Goal: Task Accomplishment & Management: Complete application form

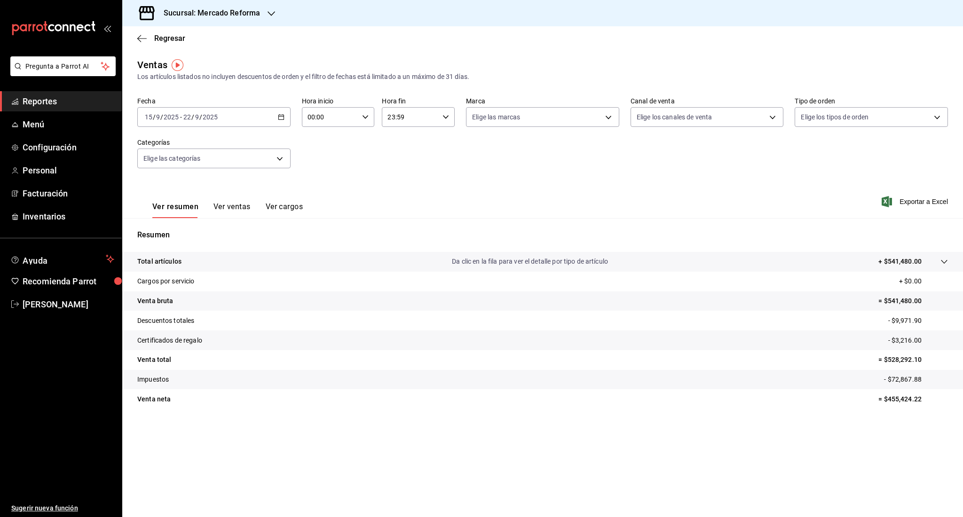
click at [53, 101] on span "Reportes" at bounding box center [69, 101] width 92 height 13
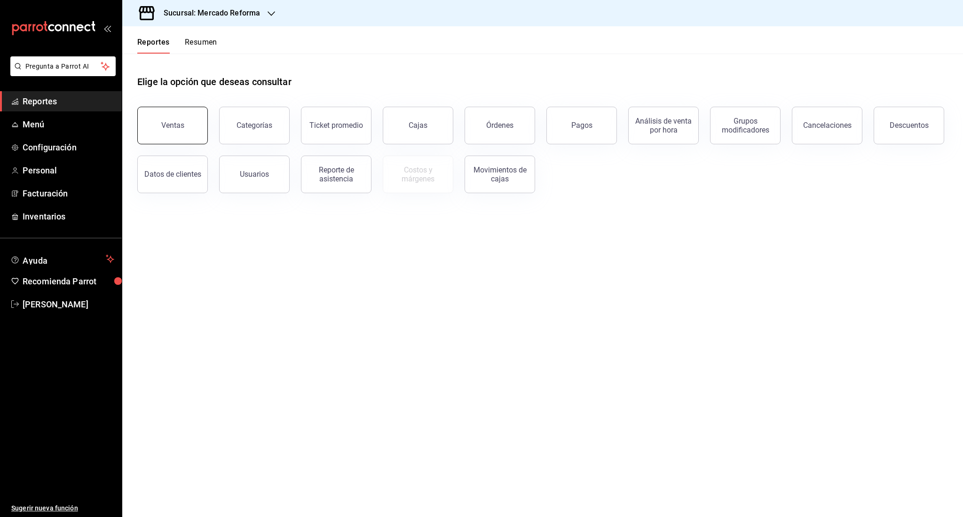
click at [169, 113] on button "Ventas" at bounding box center [172, 126] width 71 height 38
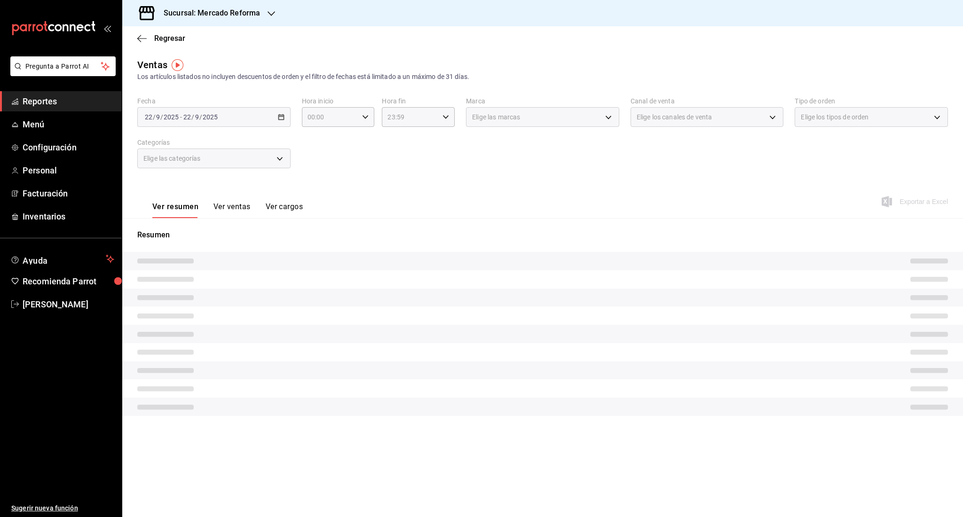
click at [181, 122] on div "[DATE] [DATE] - [DATE] [DATE]" at bounding box center [213, 117] width 153 height 20
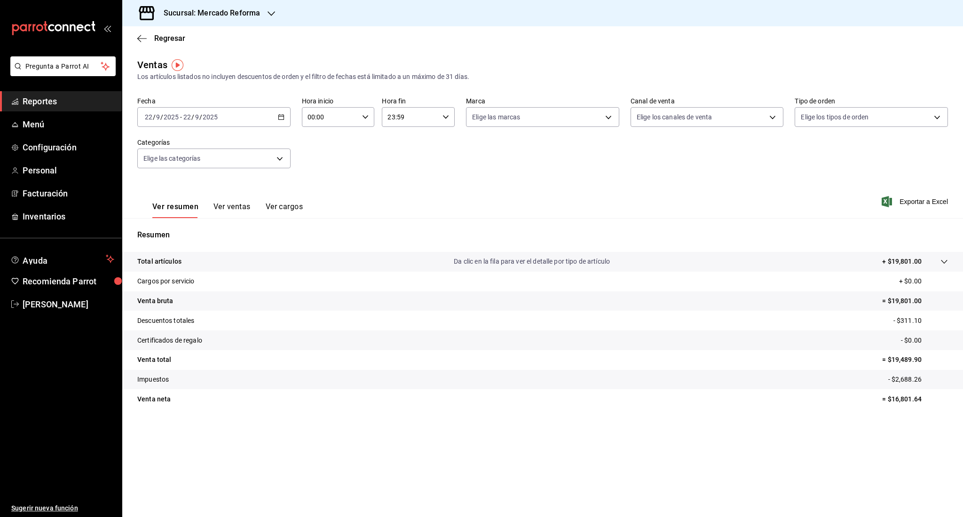
click at [181, 118] on span "-" at bounding box center [181, 117] width 2 height 8
click at [169, 230] on span "Rango de fechas" at bounding box center [181, 230] width 73 height 10
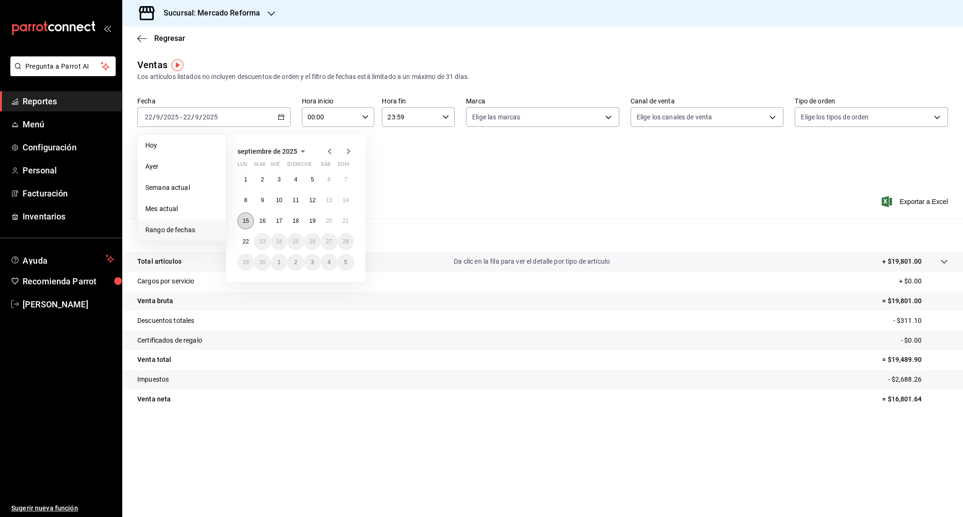
click at [251, 222] on button "15" at bounding box center [245, 221] width 16 height 17
click at [347, 220] on abbr "21" at bounding box center [346, 221] width 6 height 7
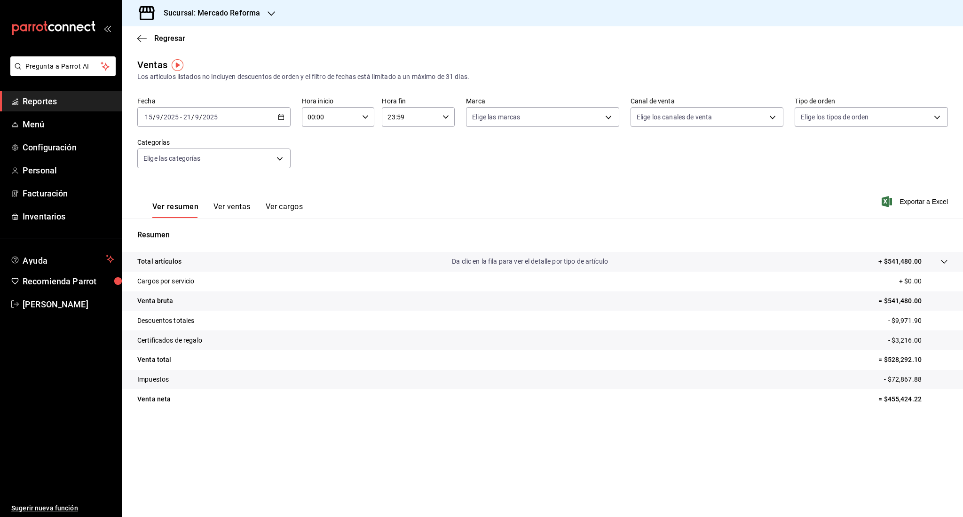
click at [367, 120] on div "00:00 Hora inicio" at bounding box center [338, 117] width 73 height 20
click at [321, 178] on div "07" at bounding box center [320, 189] width 37 height 23
click at [323, 168] on span "06" at bounding box center [320, 167] width 22 height 8
type input "06:00"
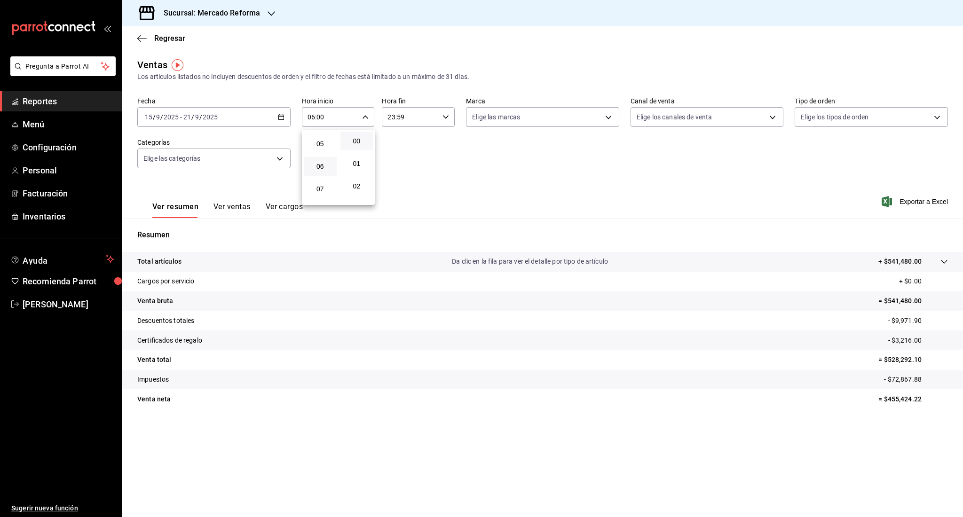
click at [476, 187] on div at bounding box center [481, 258] width 963 height 517
click at [922, 197] on span "Exportar a Excel" at bounding box center [915, 201] width 64 height 11
click at [22, 108] on link "Reportes" at bounding box center [61, 101] width 122 height 20
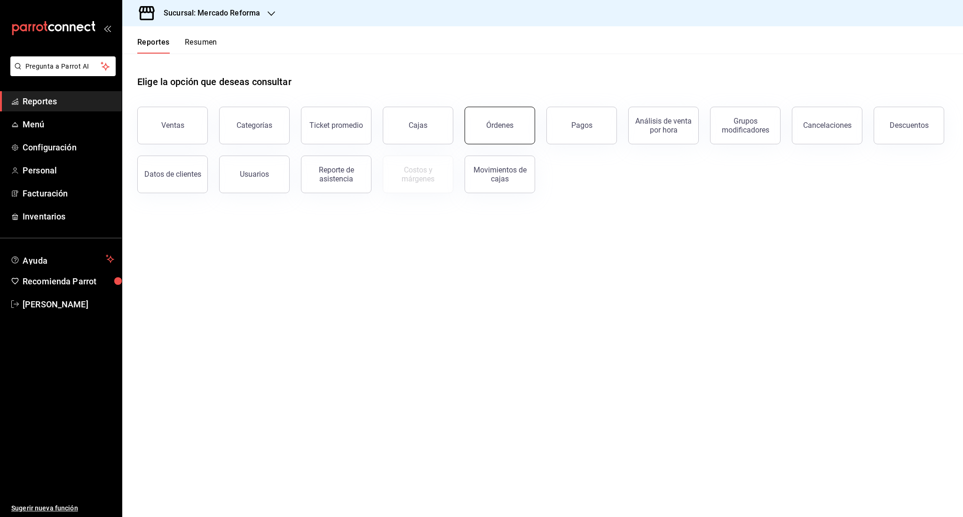
click at [474, 119] on button "Órdenes" at bounding box center [500, 126] width 71 height 38
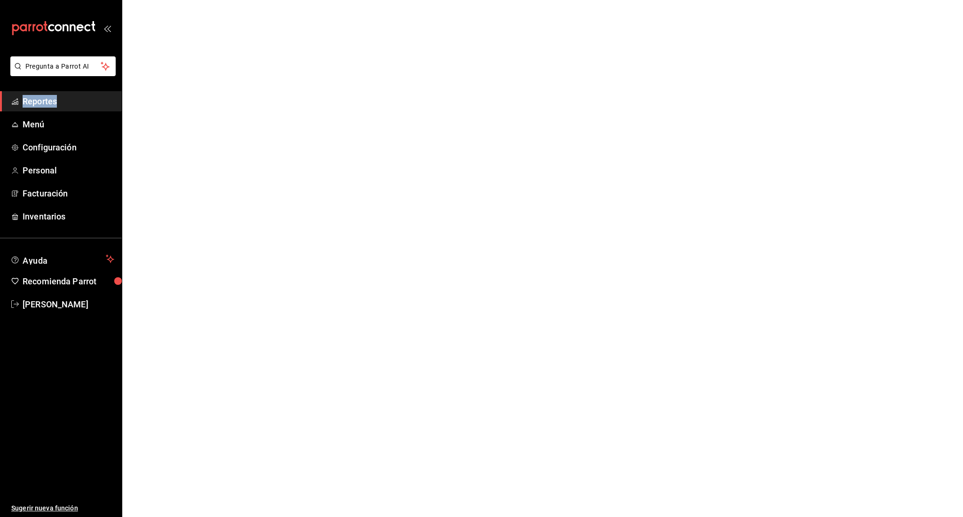
click at [474, 0] on html "Pregunta a Parrot AI Reportes Menú Configuración Personal Facturación Inventari…" at bounding box center [481, 0] width 963 height 0
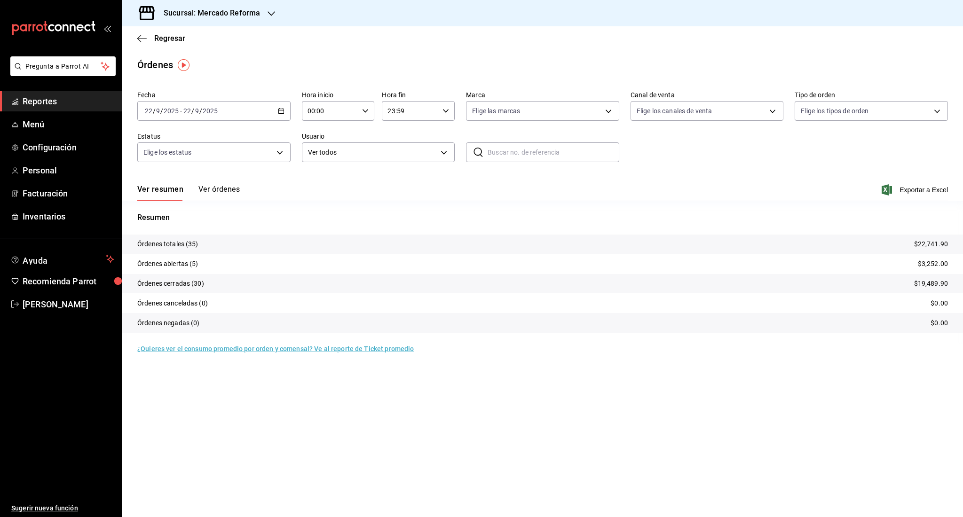
click at [184, 115] on div "[DATE] [DATE] - [DATE] [DATE]" at bounding box center [213, 111] width 153 height 20
click at [156, 248] on span "Rango de fechas" at bounding box center [181, 245] width 73 height 10
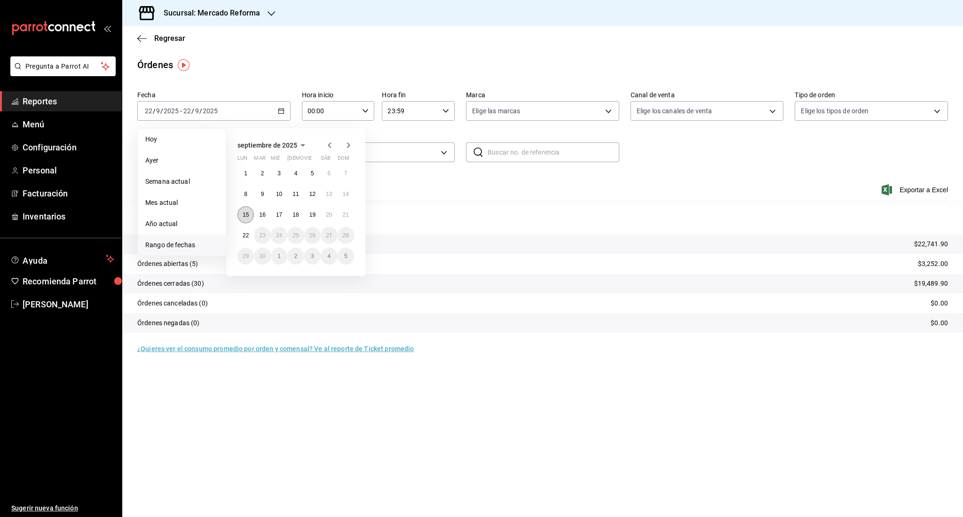
click at [245, 221] on button "15" at bounding box center [245, 214] width 16 height 17
click at [343, 215] on abbr "21" at bounding box center [346, 215] width 6 height 7
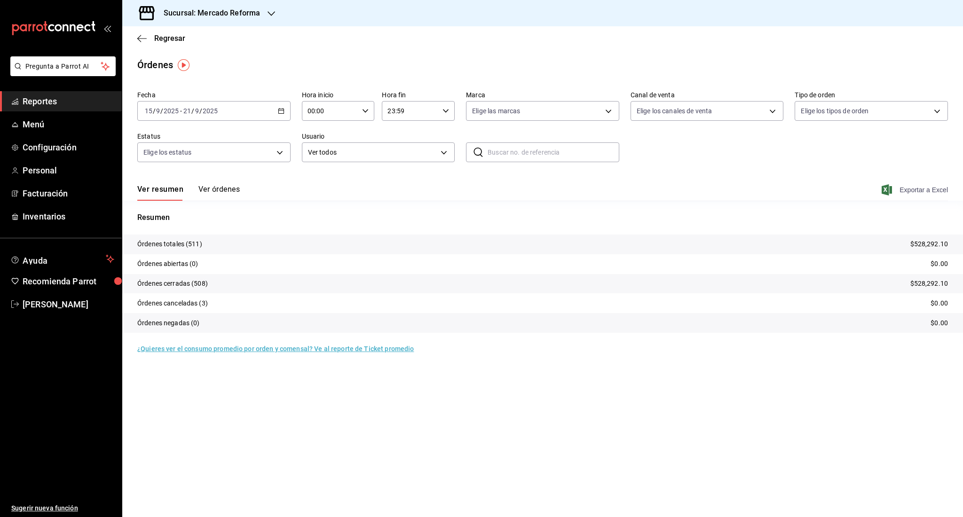
click at [920, 191] on span "Exportar a Excel" at bounding box center [915, 189] width 64 height 11
click at [416, 27] on div "Regresar" at bounding box center [542, 38] width 841 height 24
click at [35, 105] on span "Reportes" at bounding box center [69, 101] width 92 height 13
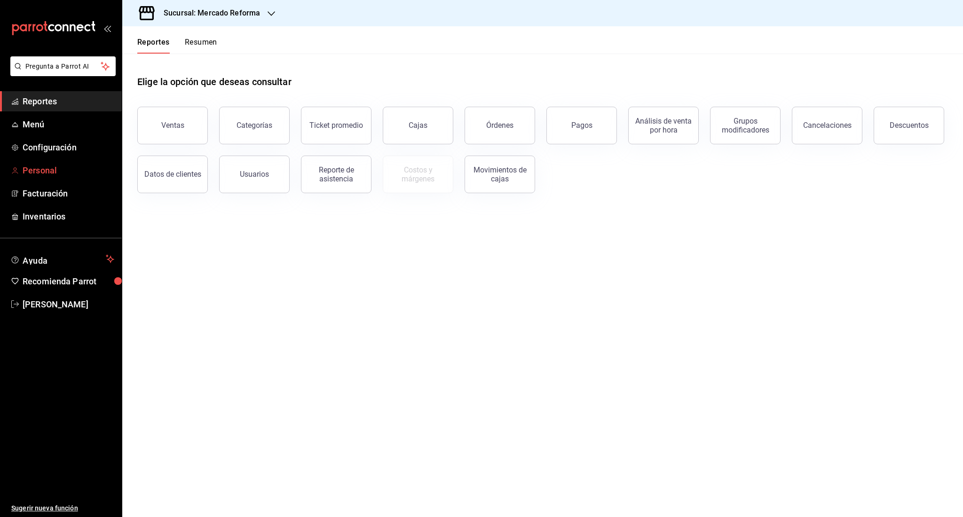
click at [55, 172] on span "Personal" at bounding box center [69, 170] width 92 height 13
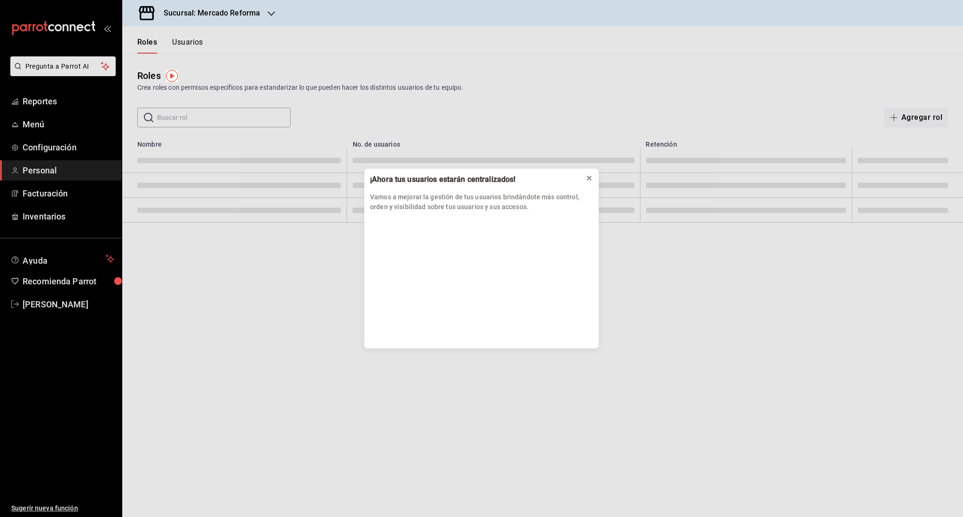
click at [584, 180] on button at bounding box center [589, 178] width 15 height 15
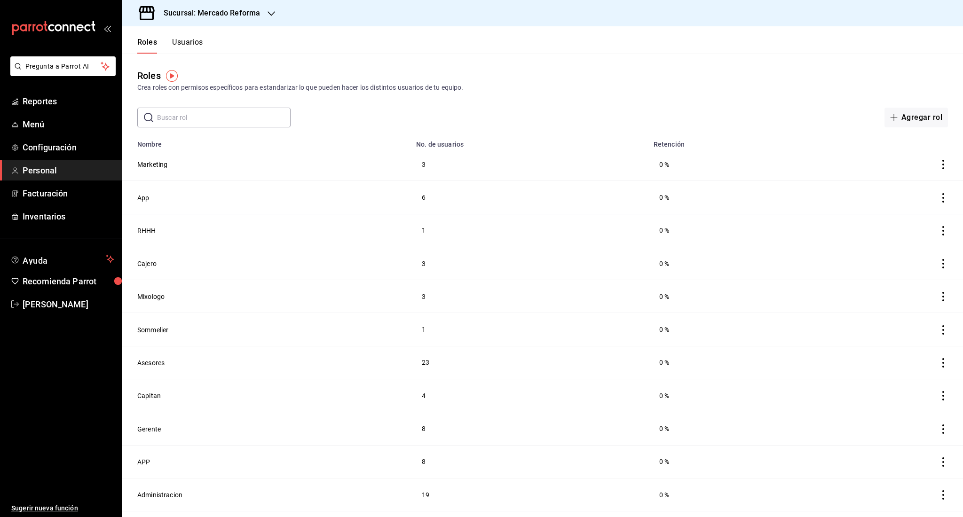
click at [199, 47] on button "Usuarios" at bounding box center [187, 46] width 31 height 16
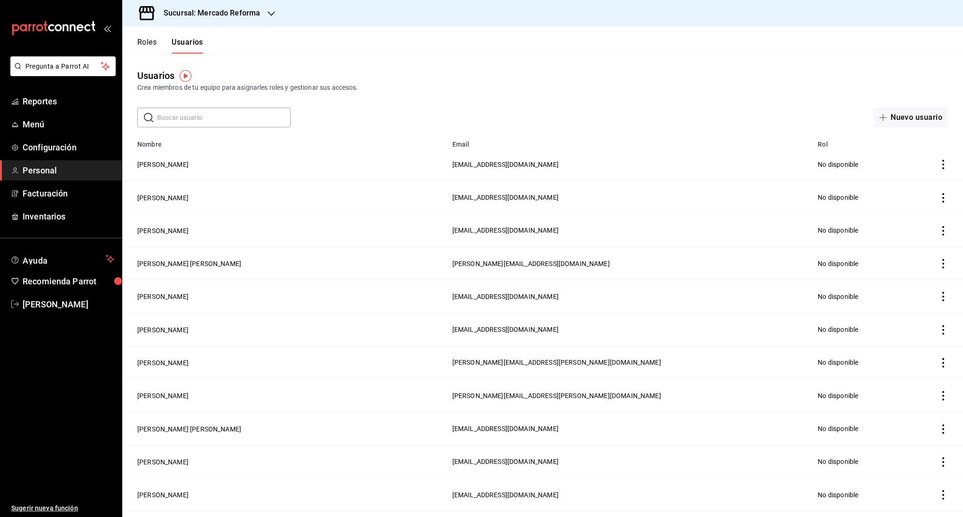
click at [924, 137] on th "employeesTable" at bounding box center [934, 141] width 58 height 13
click at [899, 116] on button "Nuevo usuario" at bounding box center [911, 118] width 74 height 20
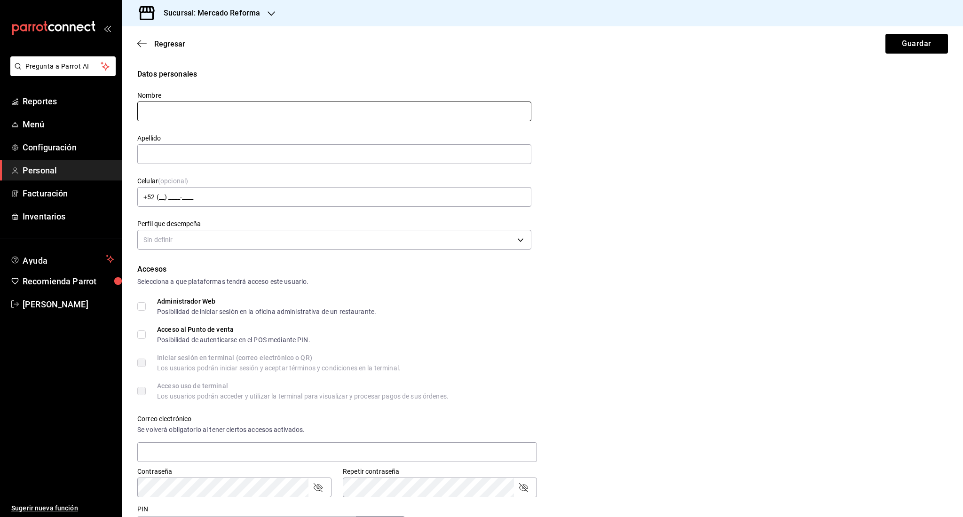
type input "G"
type input "[PERSON_NAME]"
click at [277, 248] on body "Pregunta a Parrot AI Reportes Menú Configuración Personal Facturación Inventari…" at bounding box center [481, 258] width 963 height 517
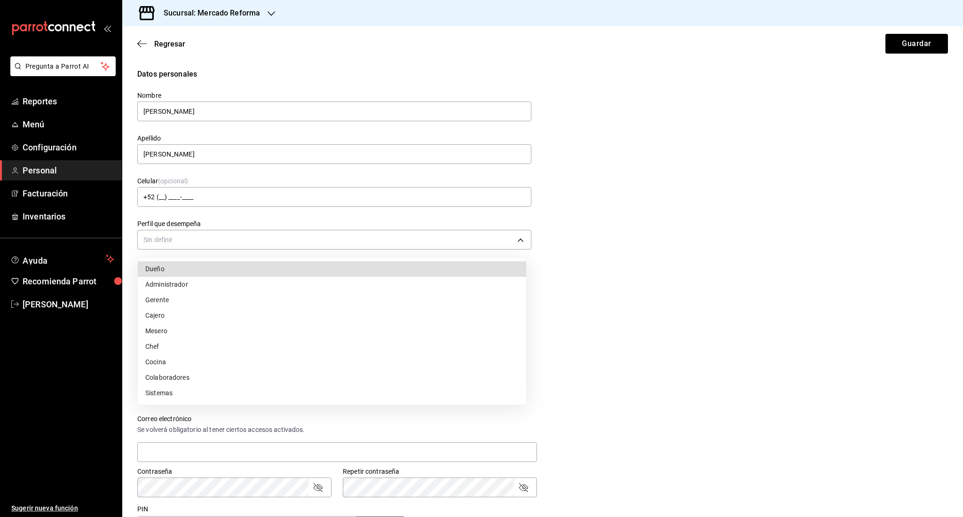
click at [187, 330] on li "Mesero" at bounding box center [332, 331] width 388 height 16
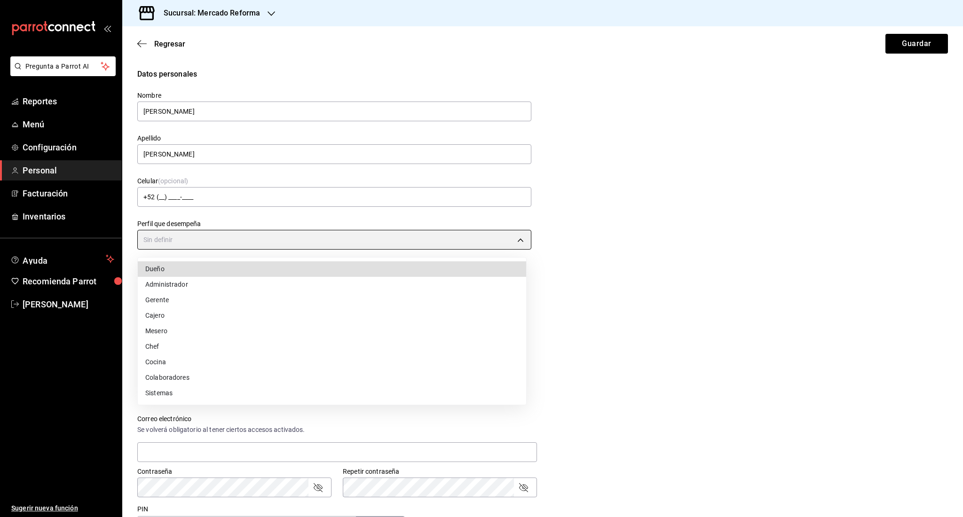
type input "WAITER"
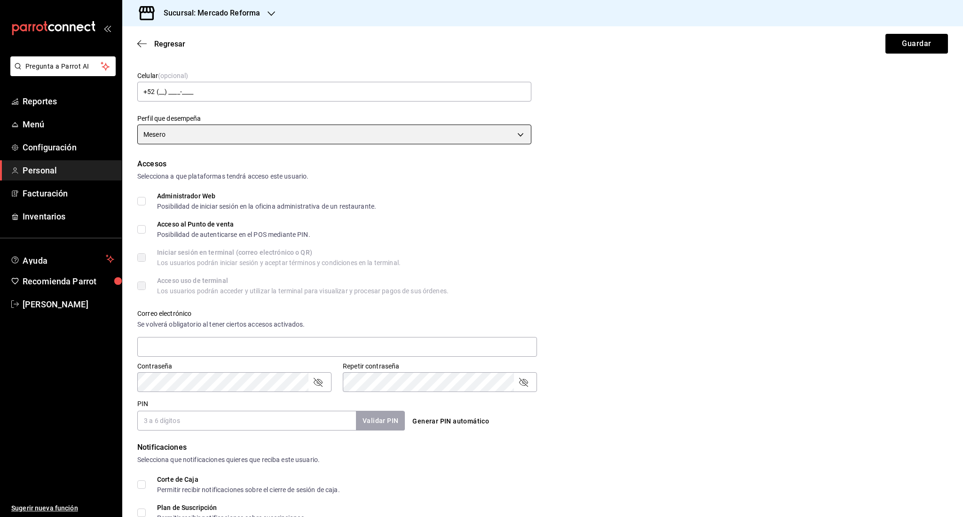
scroll to position [106, 0]
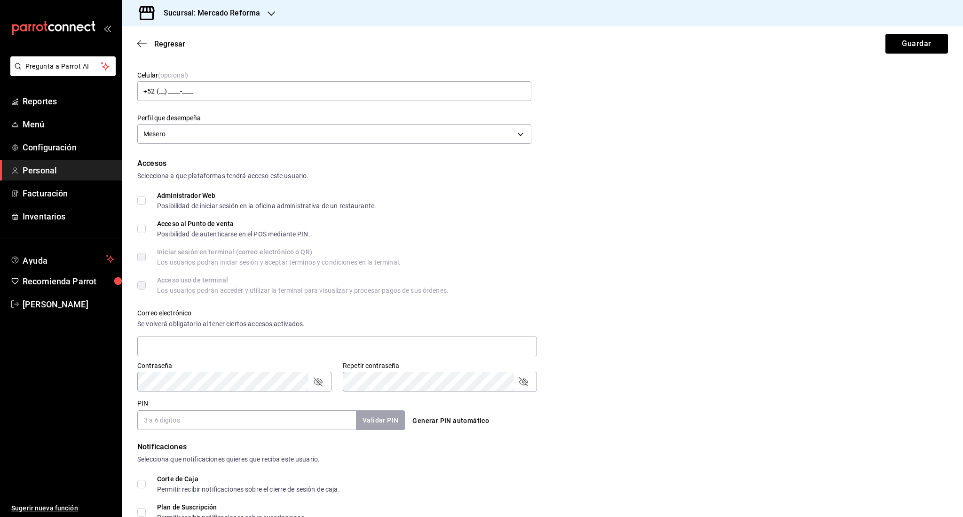
click at [143, 229] on input "Acceso al Punto de venta Posibilidad de autenticarse en el POS mediante PIN." at bounding box center [141, 229] width 8 height 8
checkbox input "true"
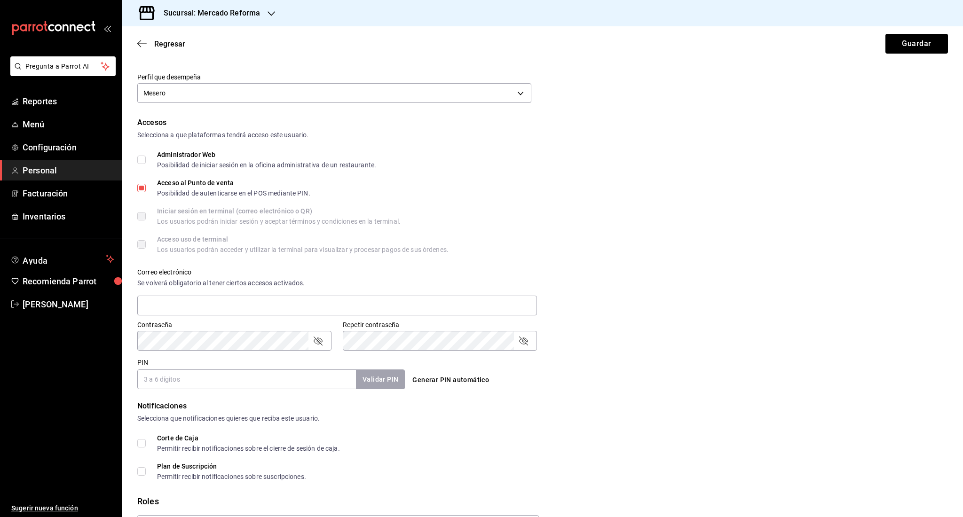
scroll to position [148, 0]
click at [199, 309] on input "text" at bounding box center [337, 304] width 400 height 20
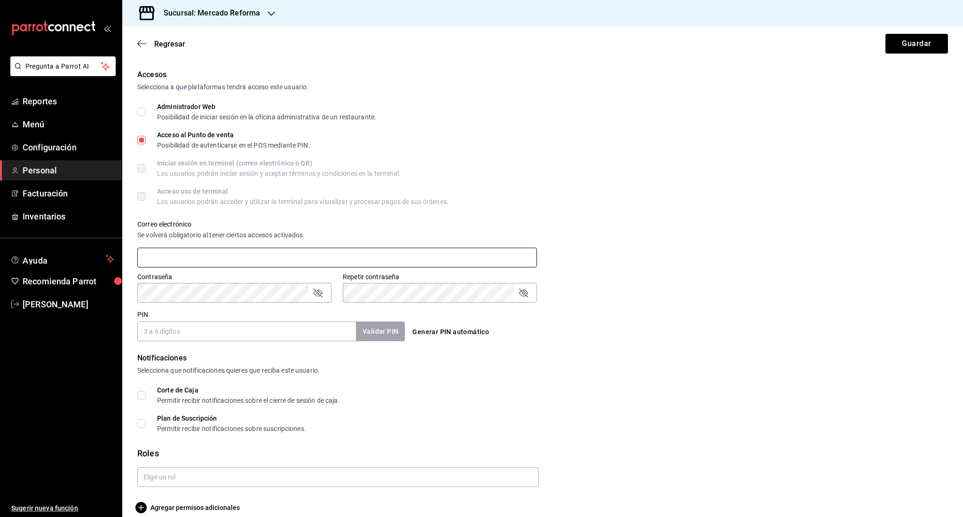
scroll to position [205, 0]
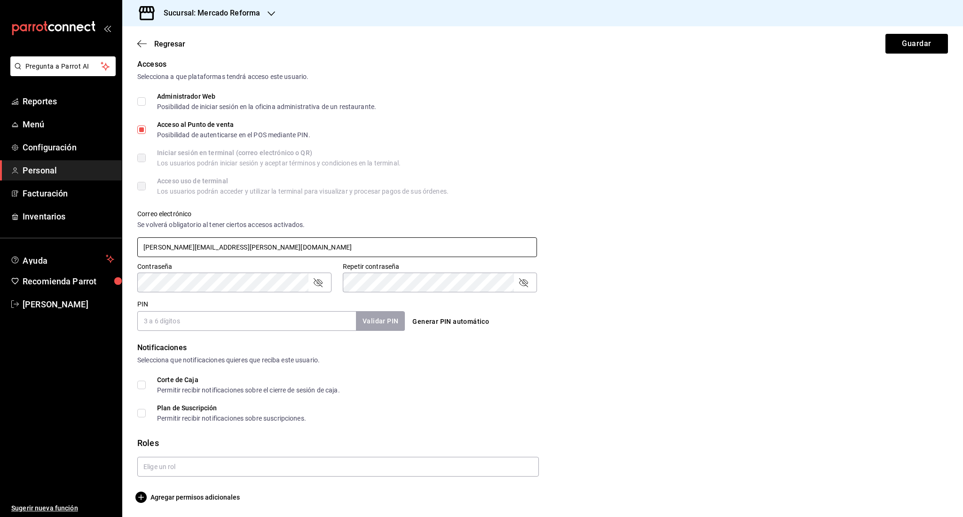
type input "[PERSON_NAME][EMAIL_ADDRESS][PERSON_NAME][DOMAIN_NAME]"
click at [182, 328] on input "PIN" at bounding box center [246, 321] width 219 height 20
type input "2"
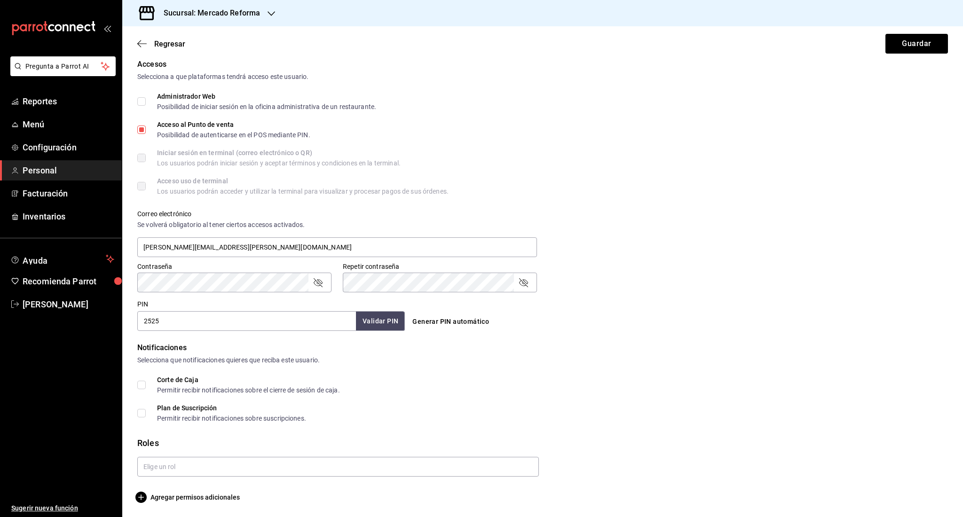
type input "2525"
click at [394, 325] on button "Validar PIN" at bounding box center [380, 321] width 50 height 20
click at [197, 290] on div "Accesos Selecciona a que plataformas tendrá acceso este usuario. Administrador …" at bounding box center [542, 195] width 811 height 272
click at [190, 470] on input "text" at bounding box center [338, 467] width 402 height 20
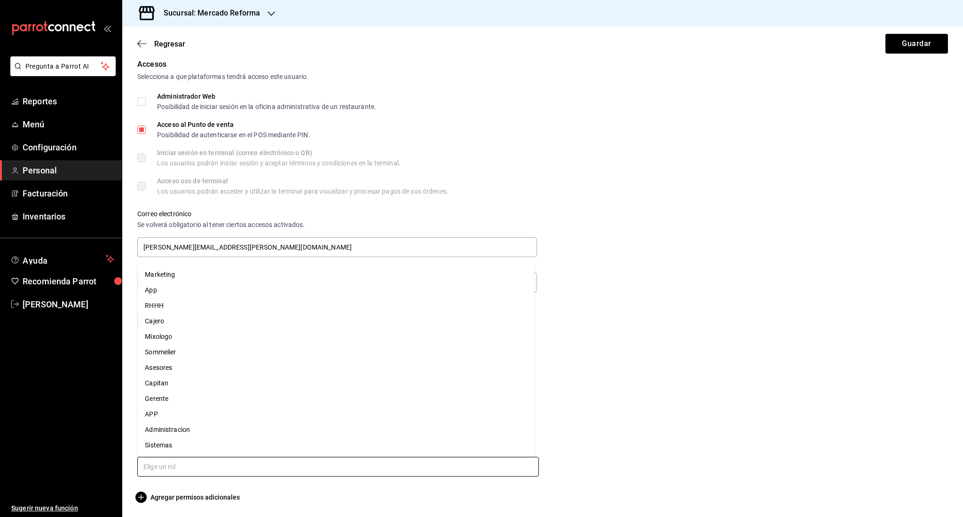
click at [234, 373] on li "Asesores" at bounding box center [335, 368] width 397 height 16
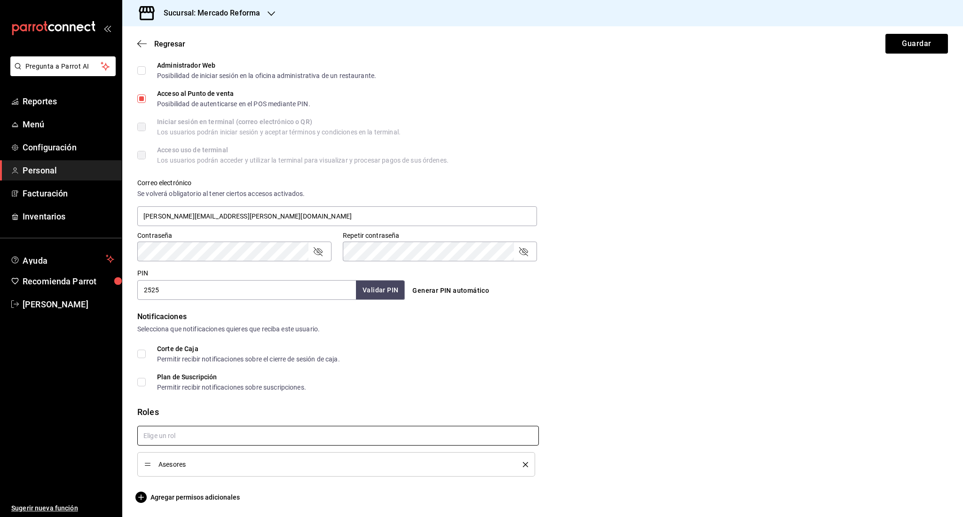
scroll to position [0, 0]
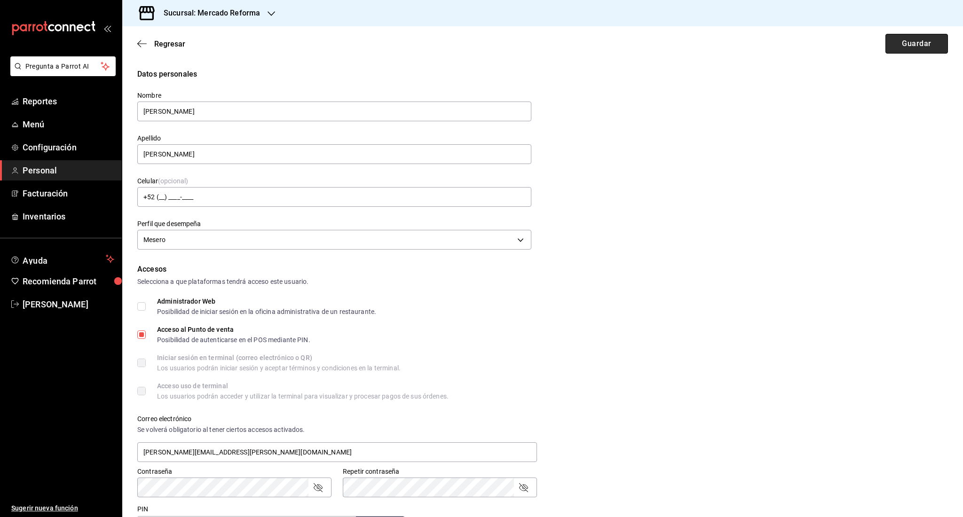
click at [906, 44] on button "Guardar" at bounding box center [916, 44] width 63 height 20
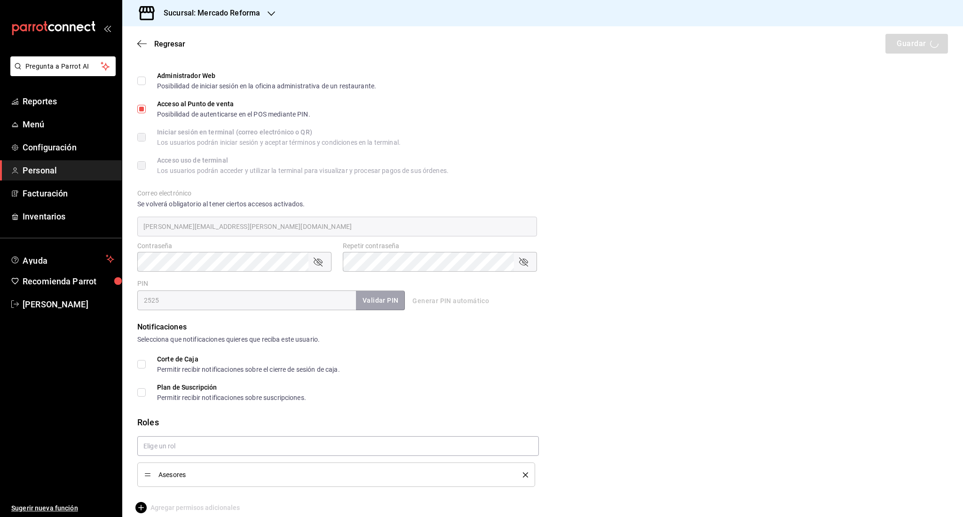
scroll to position [236, 0]
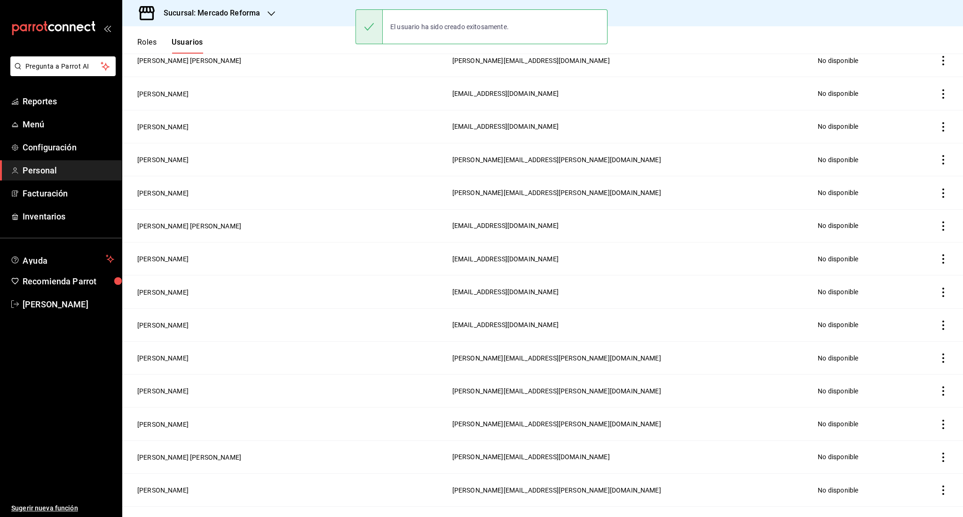
scroll to position [268, 0]
